Goal: Check status: Check status

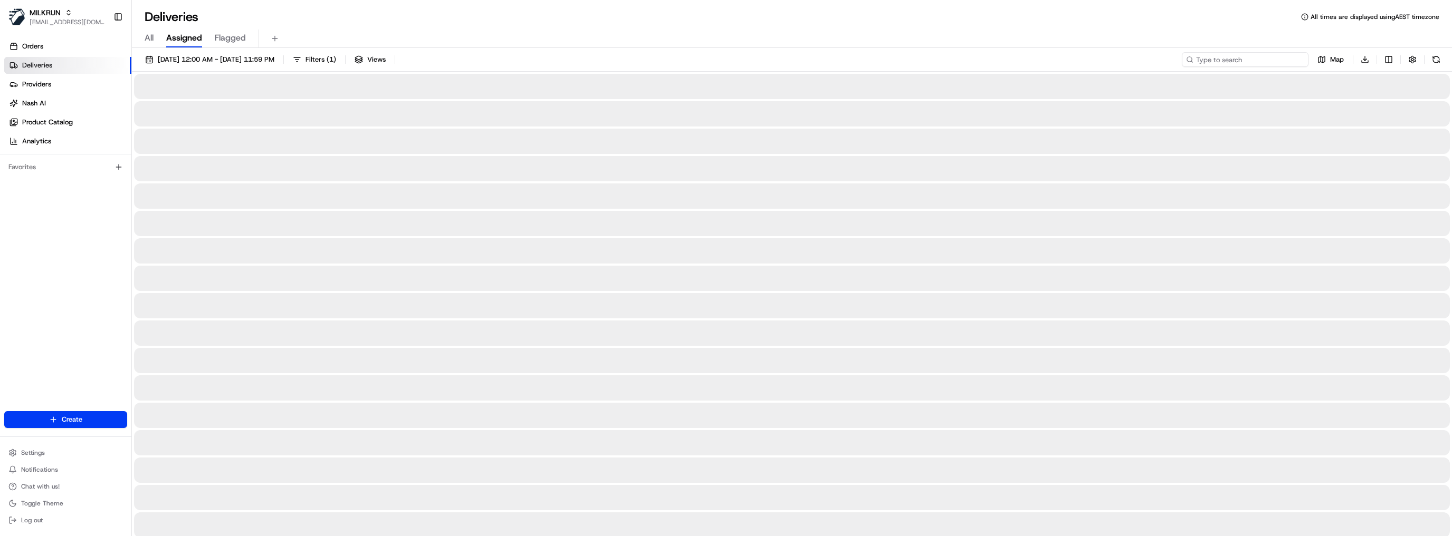
click at [1251, 59] on input at bounding box center [1244, 59] width 127 height 15
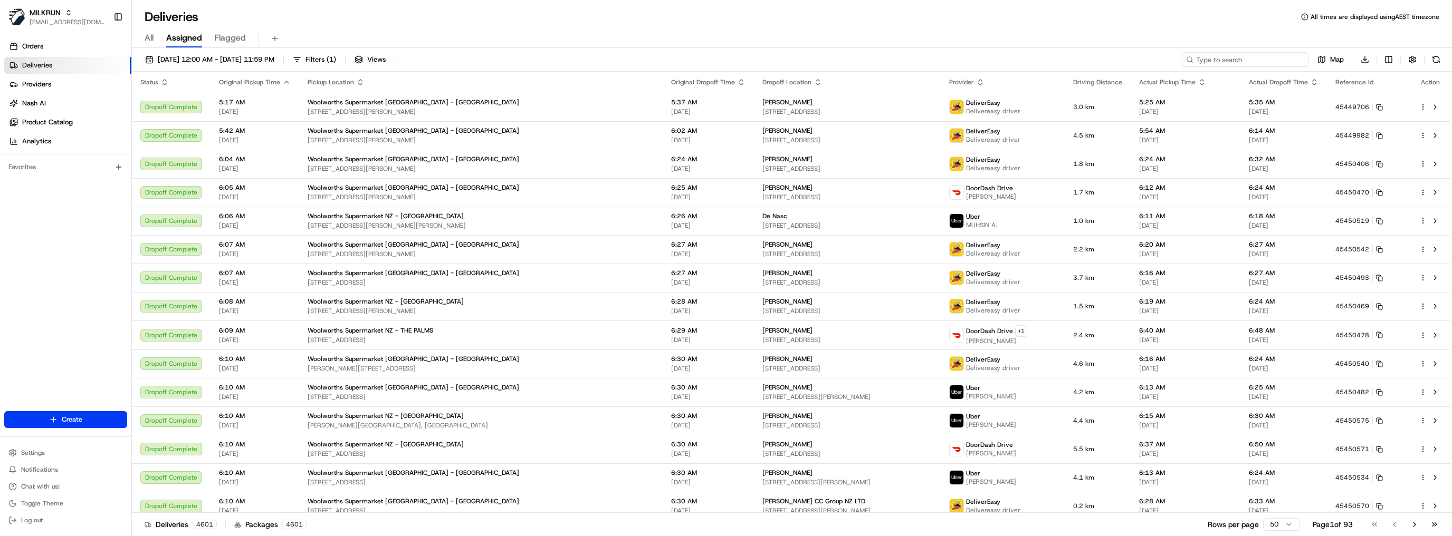
paste input "03173940-7a84-4009-b13f-8d19d4c6be9f"
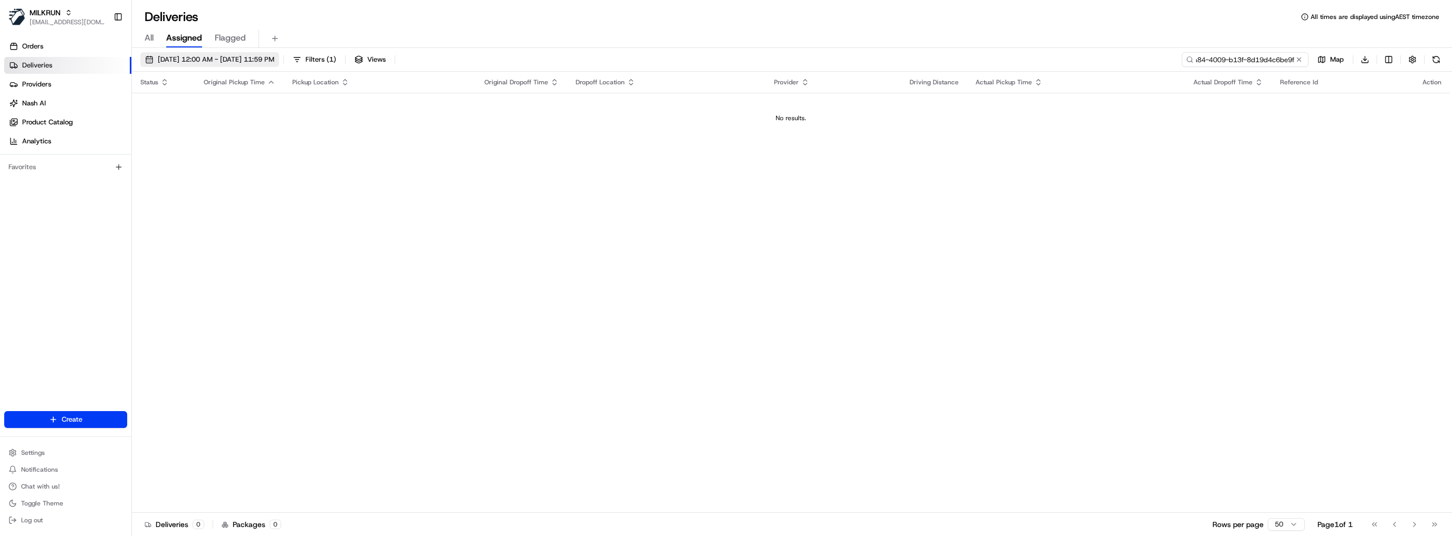
type input "03173940-7a84-4009-b13f-8d19d4c6be9f"
click at [274, 59] on span "[DATE] 12:00 AM - [DATE] 11:59 PM" at bounding box center [216, 59] width 117 height 9
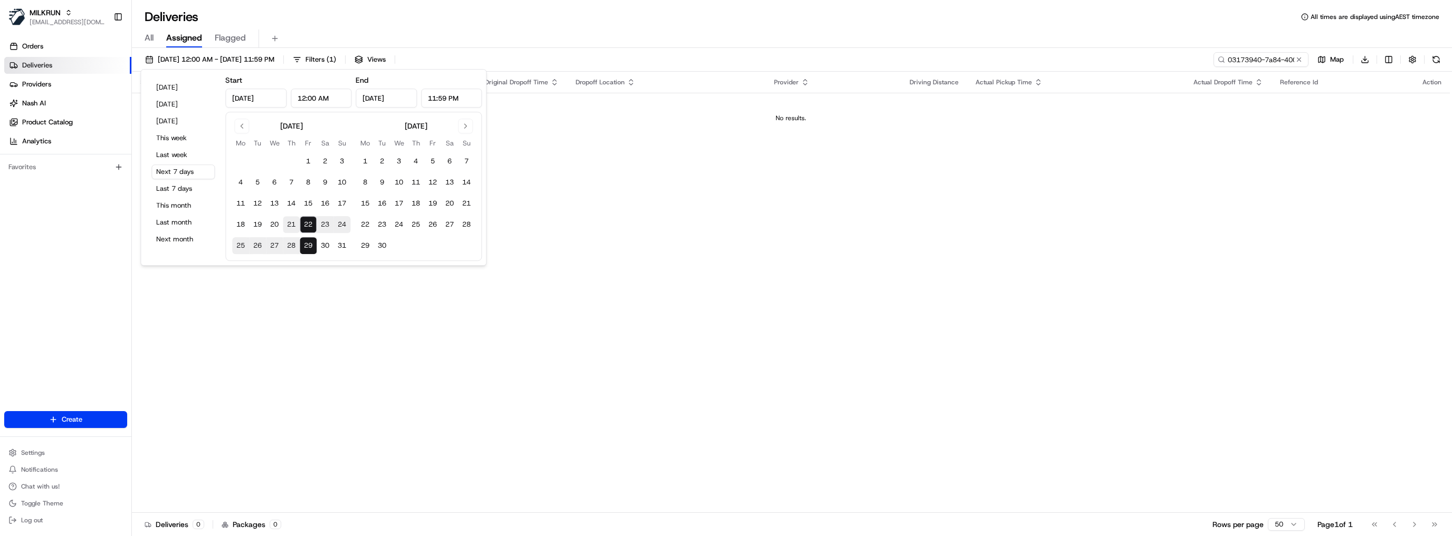
click at [293, 222] on button "21" at bounding box center [291, 224] width 17 height 17
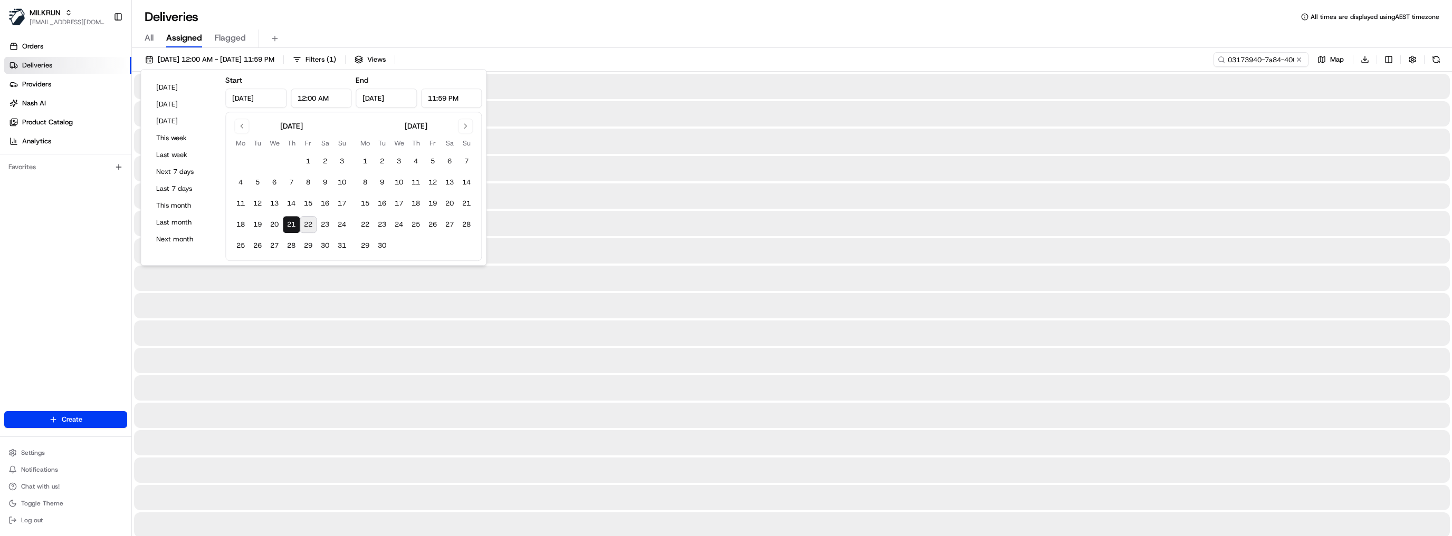
type input "[DATE]"
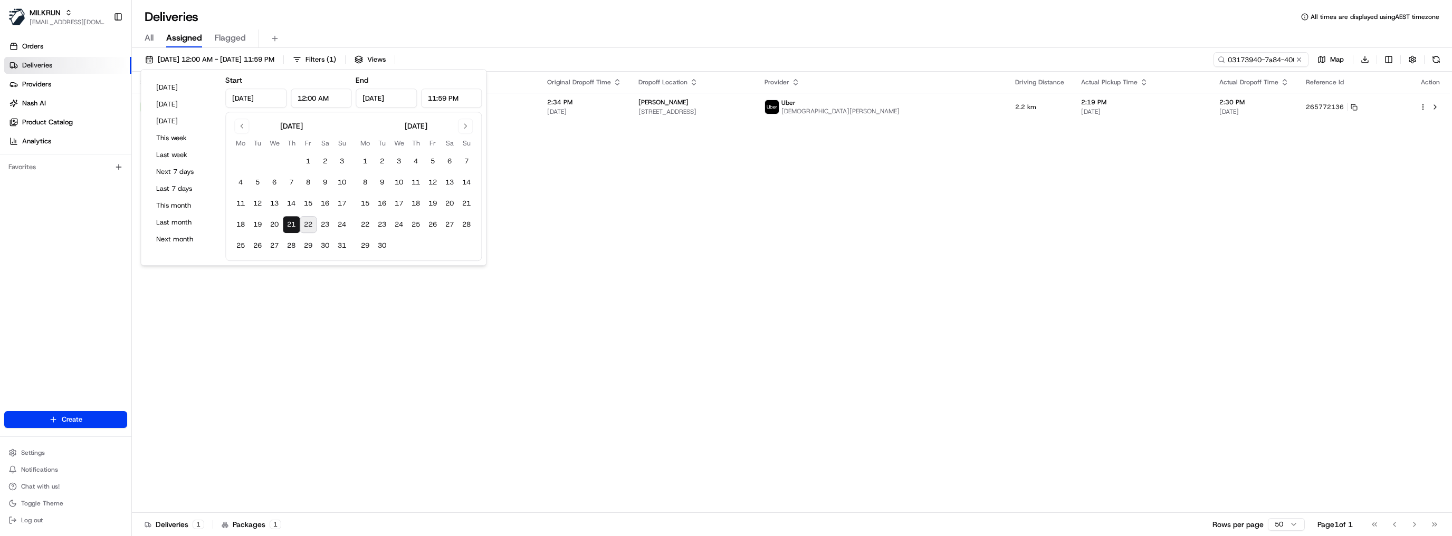
drag, startPoint x: 804, startPoint y: 270, endPoint x: 802, endPoint y: 264, distance: 6.2
click at [804, 268] on div "Status Original Pickup Time Pickup Location Original Dropoff Time Dropoff Locat…" at bounding box center [791, 292] width 1318 height 441
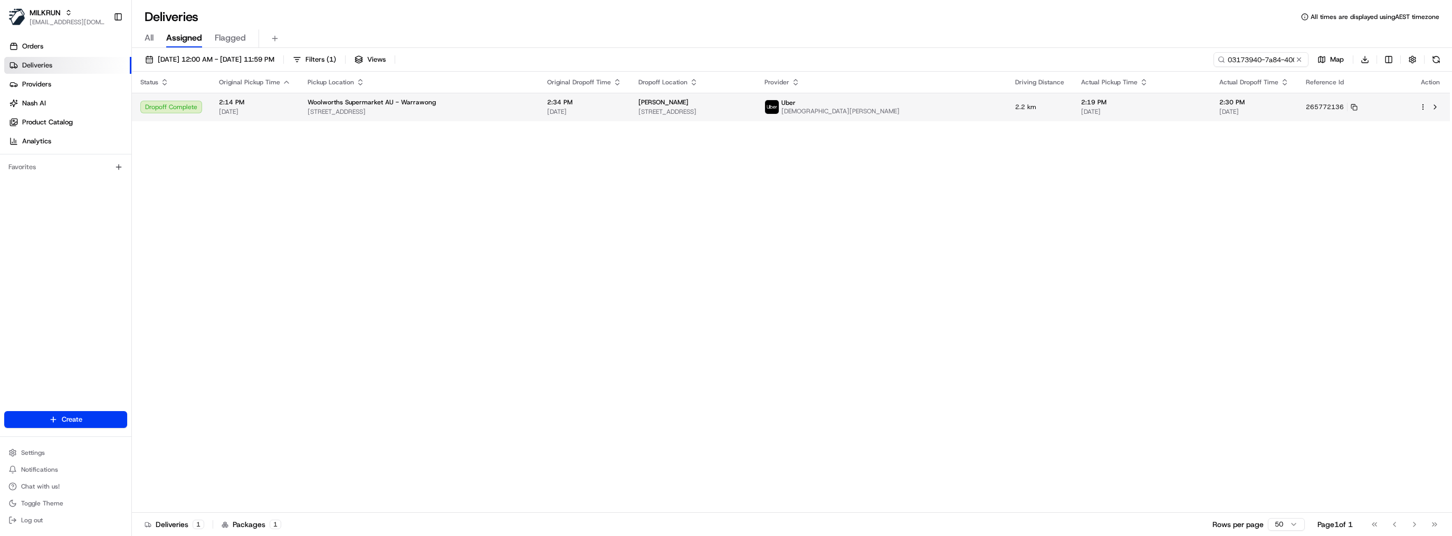
click at [485, 103] on div "Woolworths Supermarket AU - Warrawong" at bounding box center [419, 102] width 223 height 8
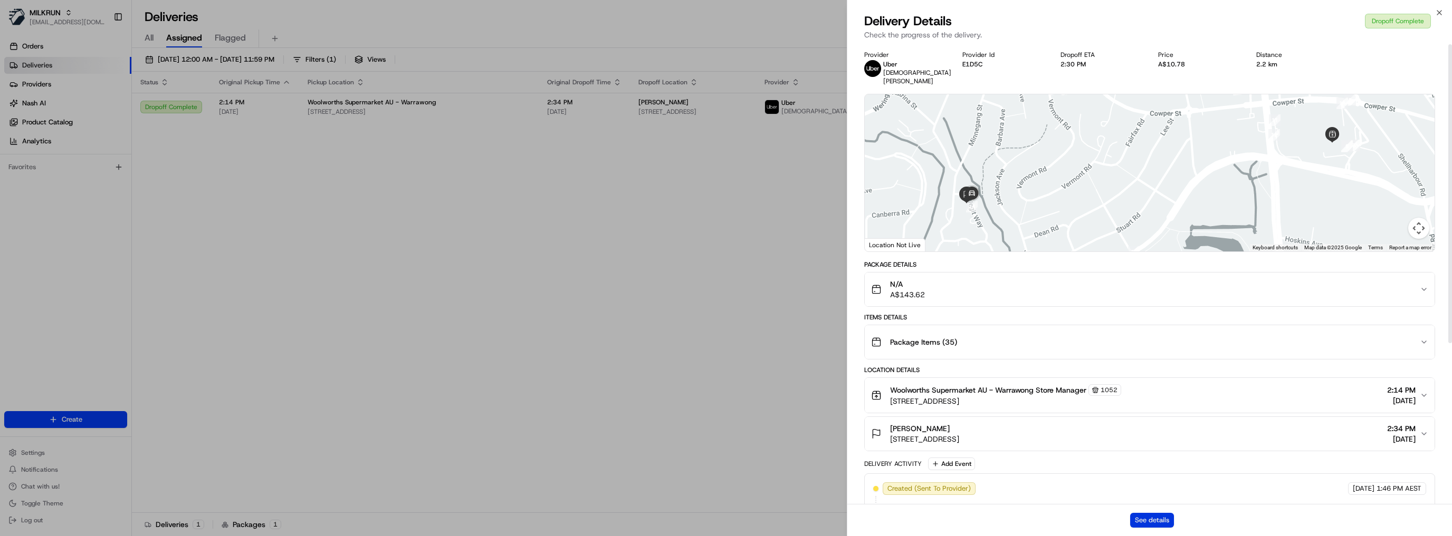
click at [1141, 514] on button "See details" at bounding box center [1152, 520] width 44 height 15
